Goal: Task Accomplishment & Management: Complete application form

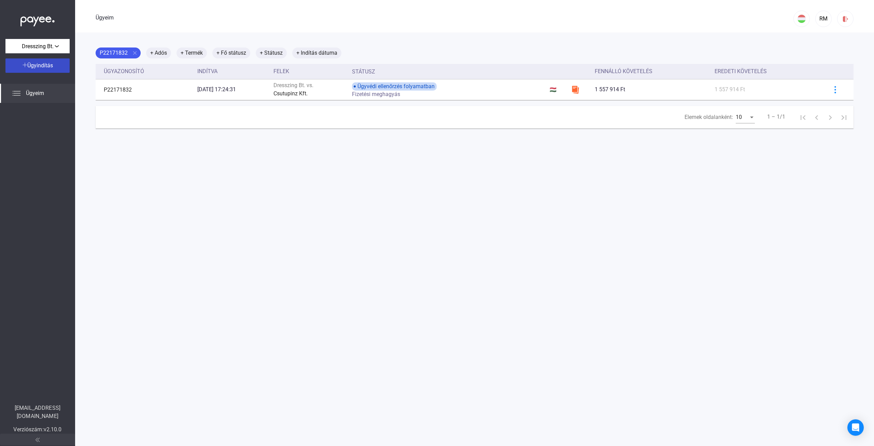
click at [40, 66] on font "Ügyindítás" at bounding box center [40, 65] width 26 height 6
